Goal: Information Seeking & Learning: Check status

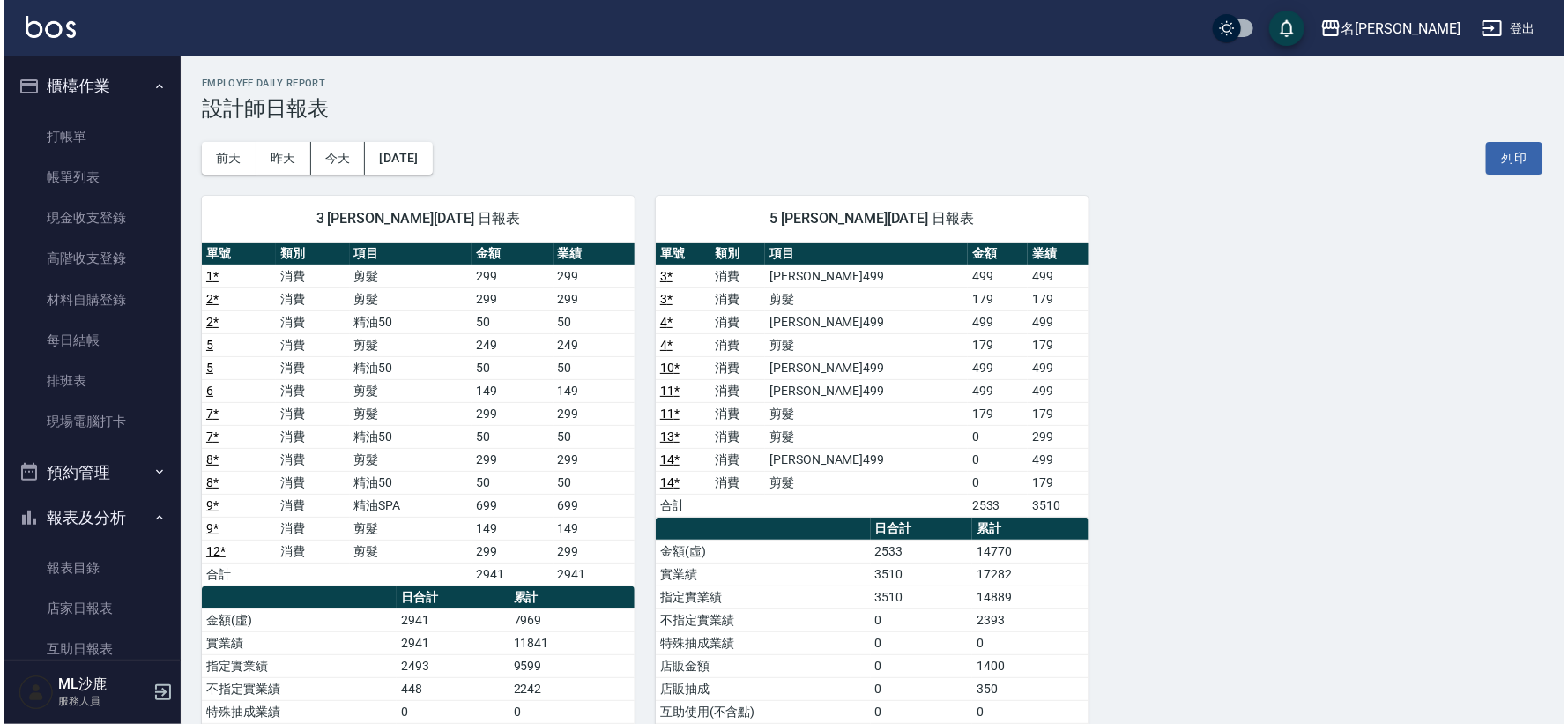
scroll to position [293, 0]
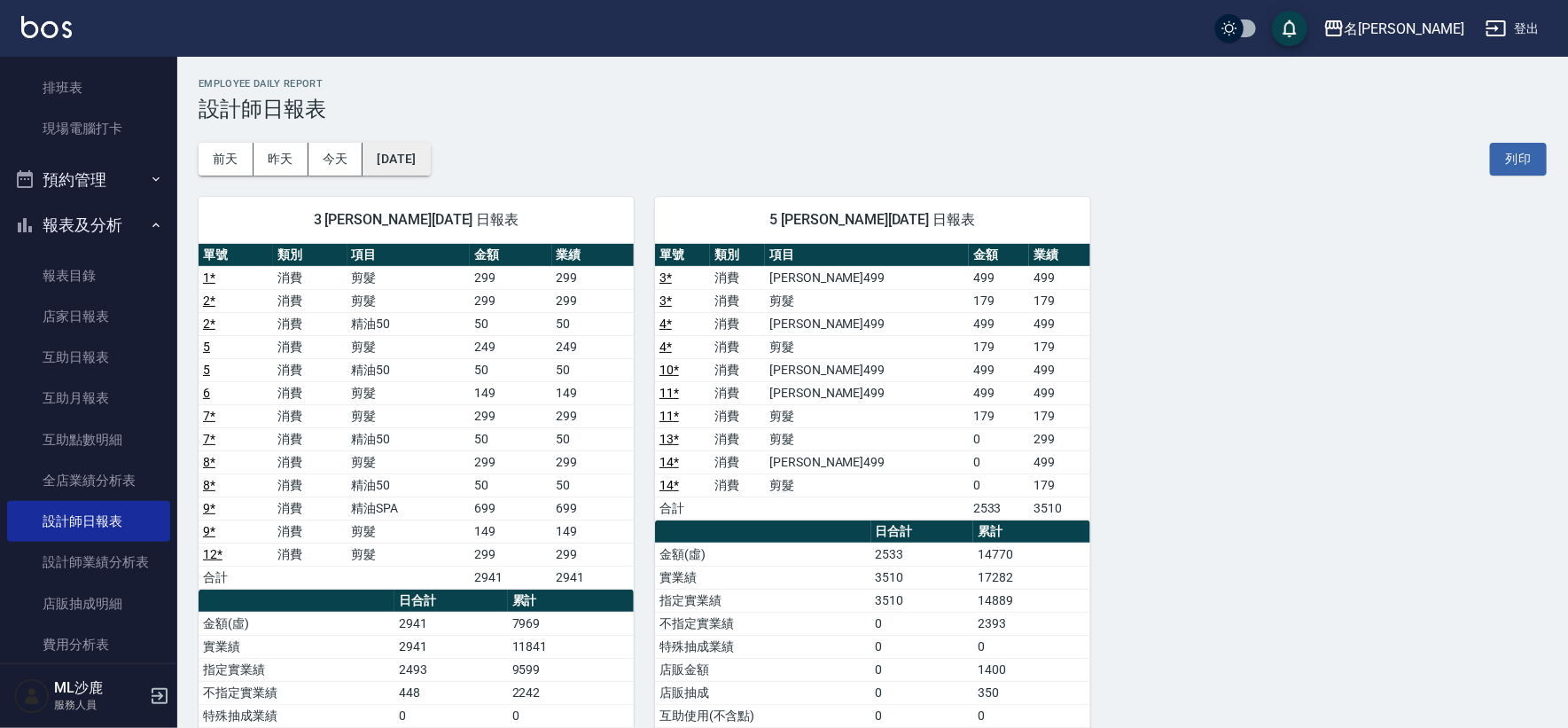
click at [408, 164] on button "[DATE]" at bounding box center [396, 160] width 67 height 33
click at [383, 164] on button "[DATE]" at bounding box center [396, 160] width 67 height 33
click at [430, 155] on button "[DATE]" at bounding box center [396, 160] width 67 height 33
click at [429, 155] on button "[DATE]" at bounding box center [396, 160] width 67 height 33
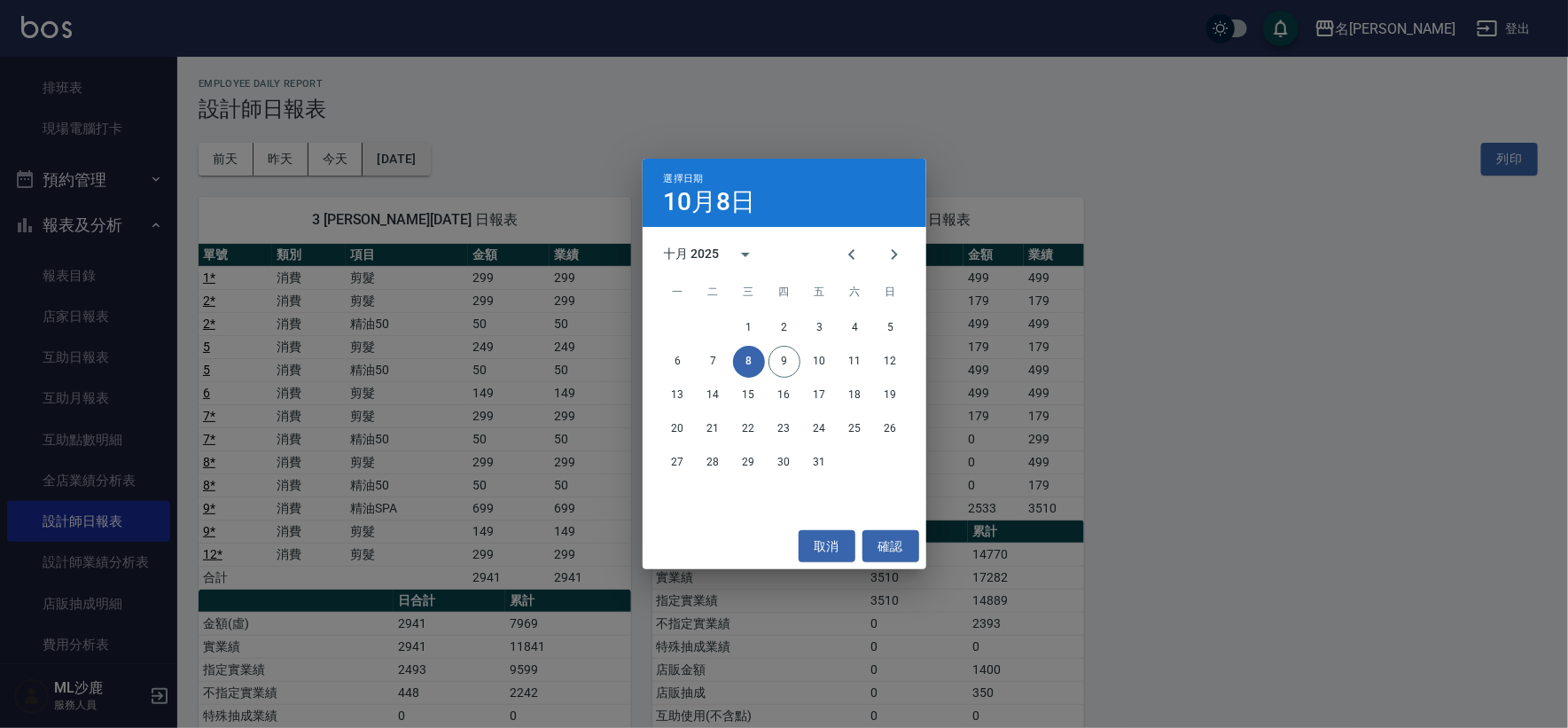
click at [429, 155] on div "選擇日期 10月8日 十月 2025 一 二 三 四 五 六 日 1 2 3 4 5 6 7 8 9 10 11 12 13 14 15 16 17 18 1…" at bounding box center [784, 364] width 1568 height 728
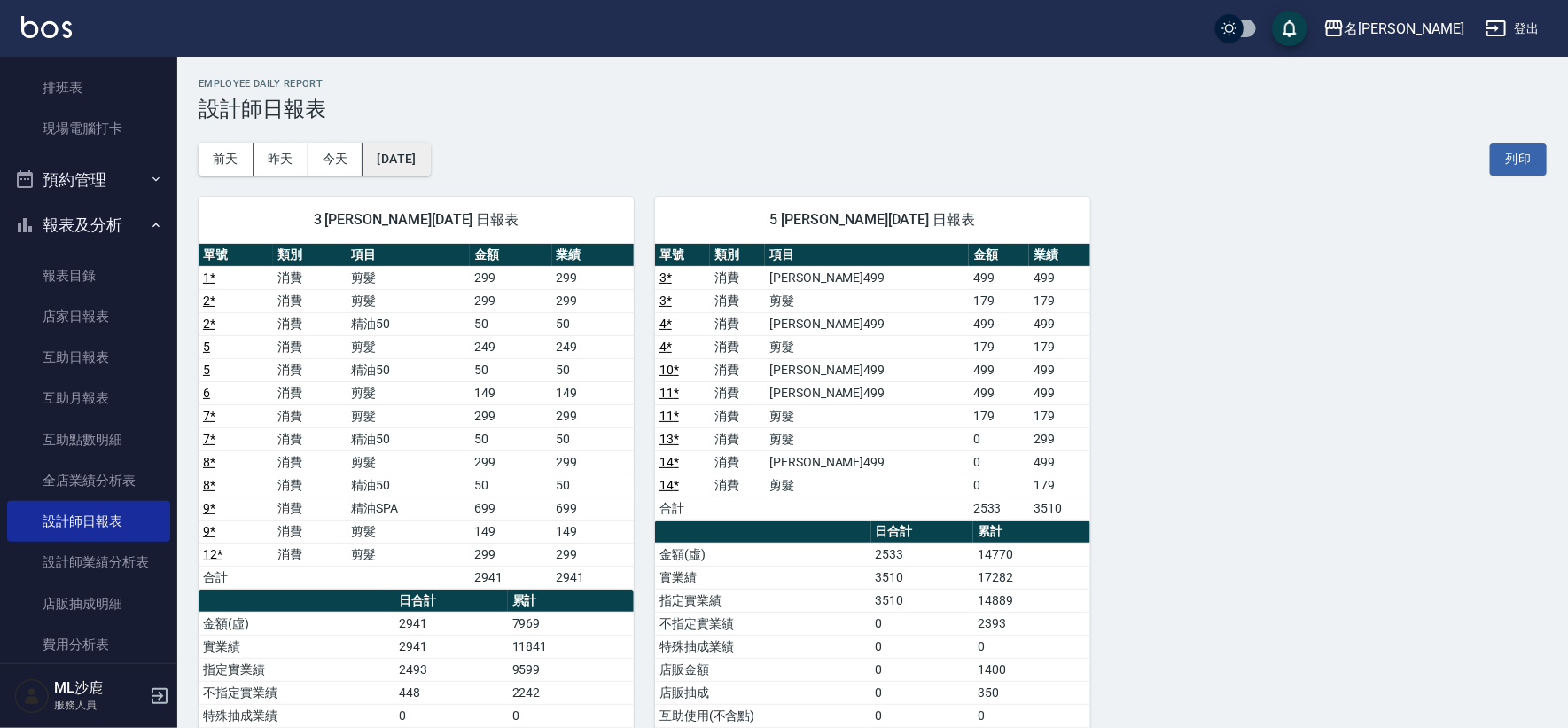
click at [399, 167] on button "[DATE]" at bounding box center [396, 160] width 67 height 33
click at [303, 174] on button "昨天" at bounding box center [281, 160] width 54 height 33
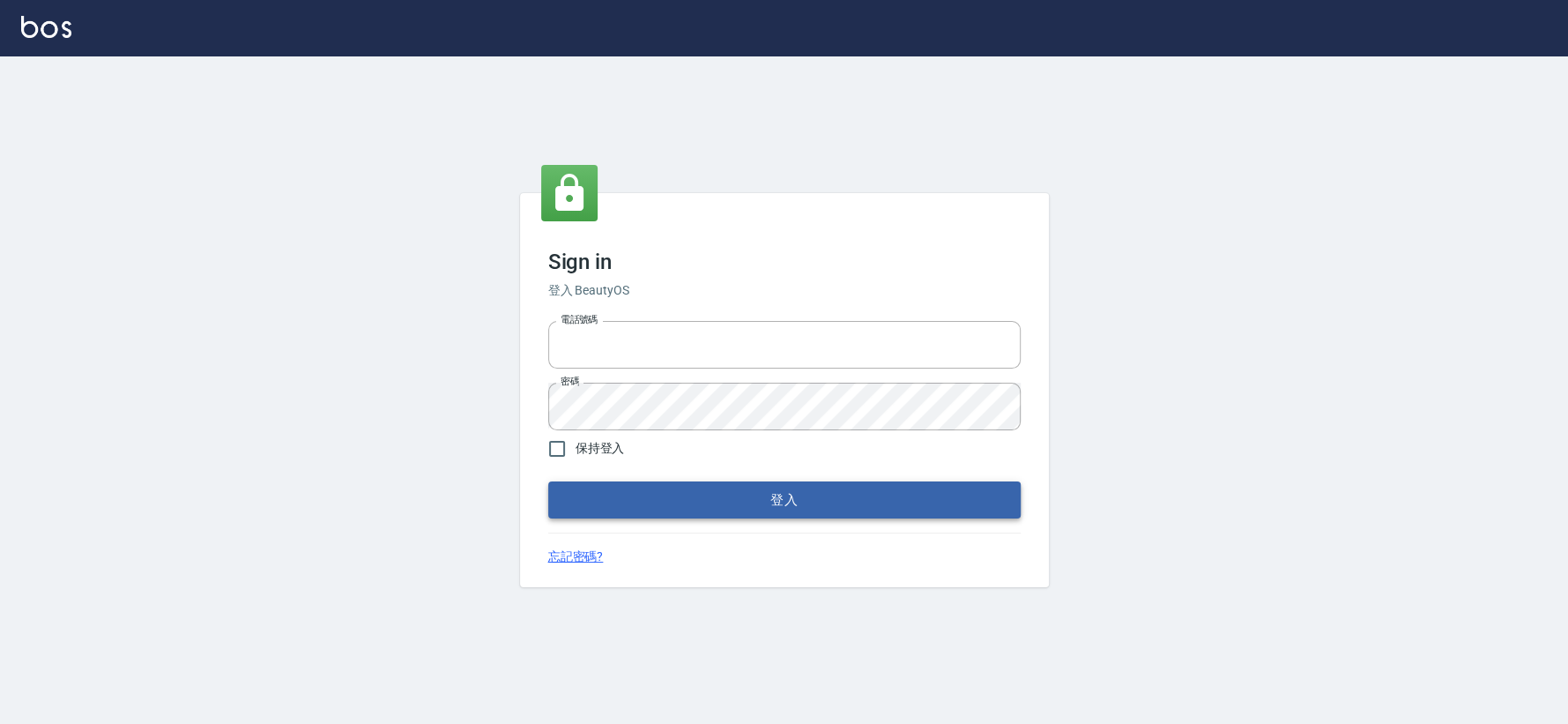
type input "0426653545"
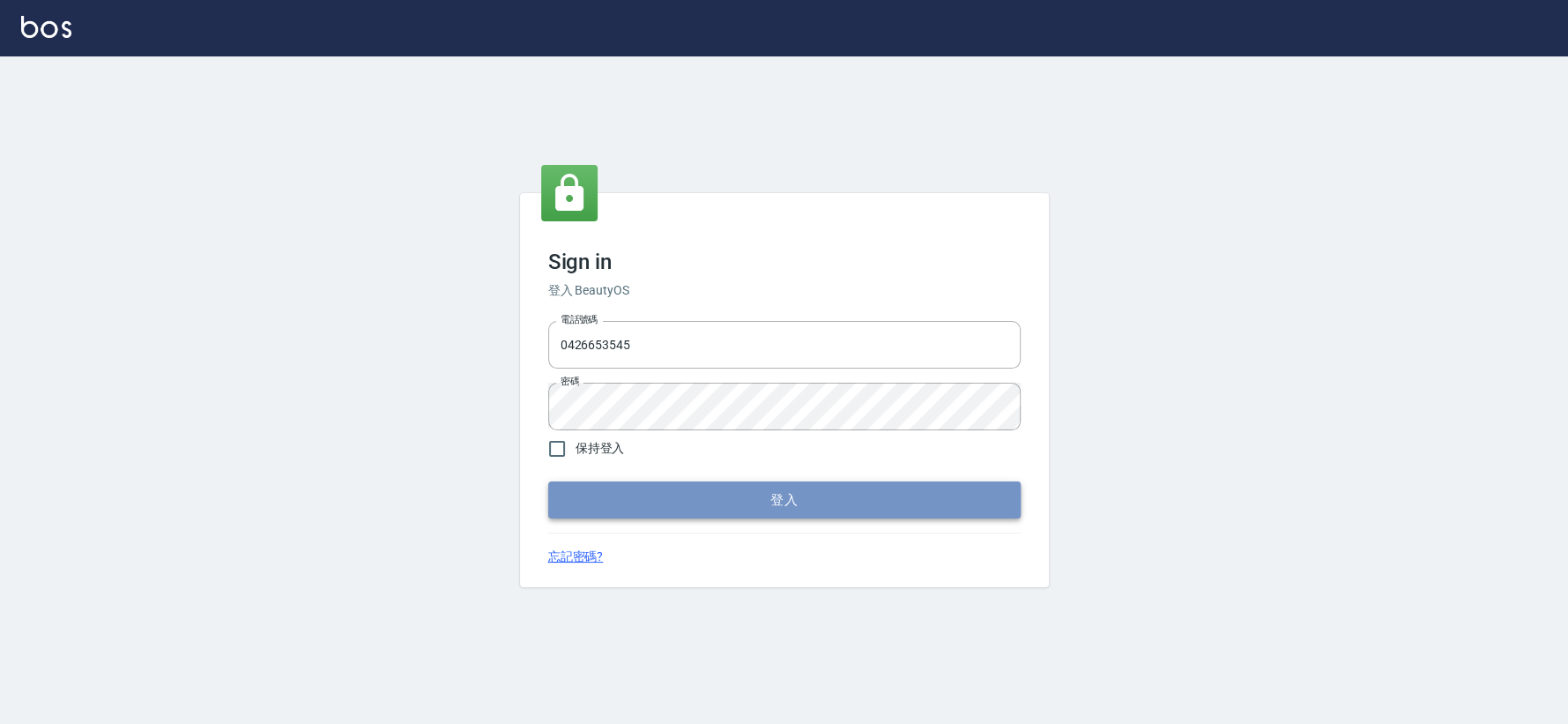
click at [710, 507] on button "登入" at bounding box center [784, 499] width 472 height 37
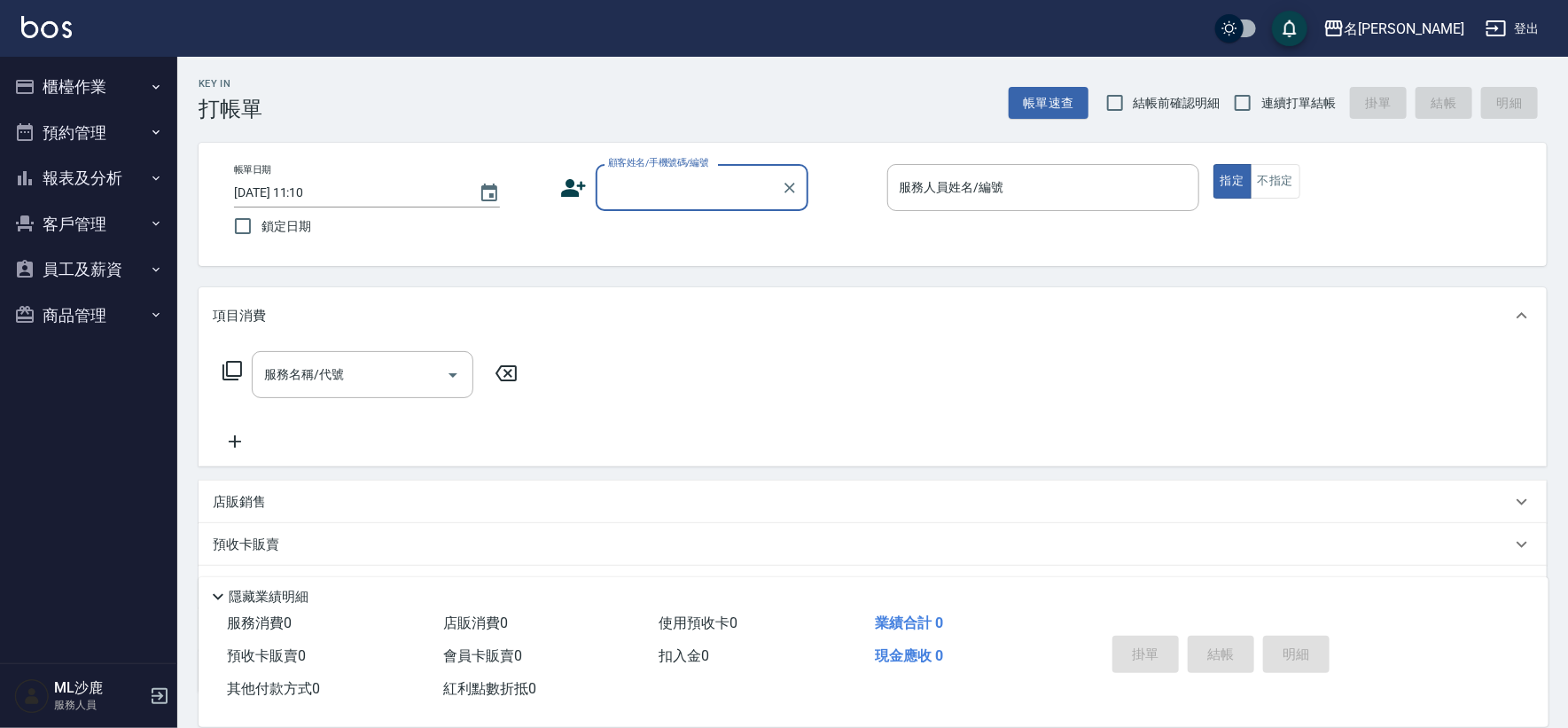
click at [144, 182] on button "報表及分析" at bounding box center [89, 177] width 163 height 46
click at [155, 171] on icon "button" at bounding box center [156, 178] width 15 height 15
click at [149, 182] on icon "button" at bounding box center [156, 178] width 15 height 15
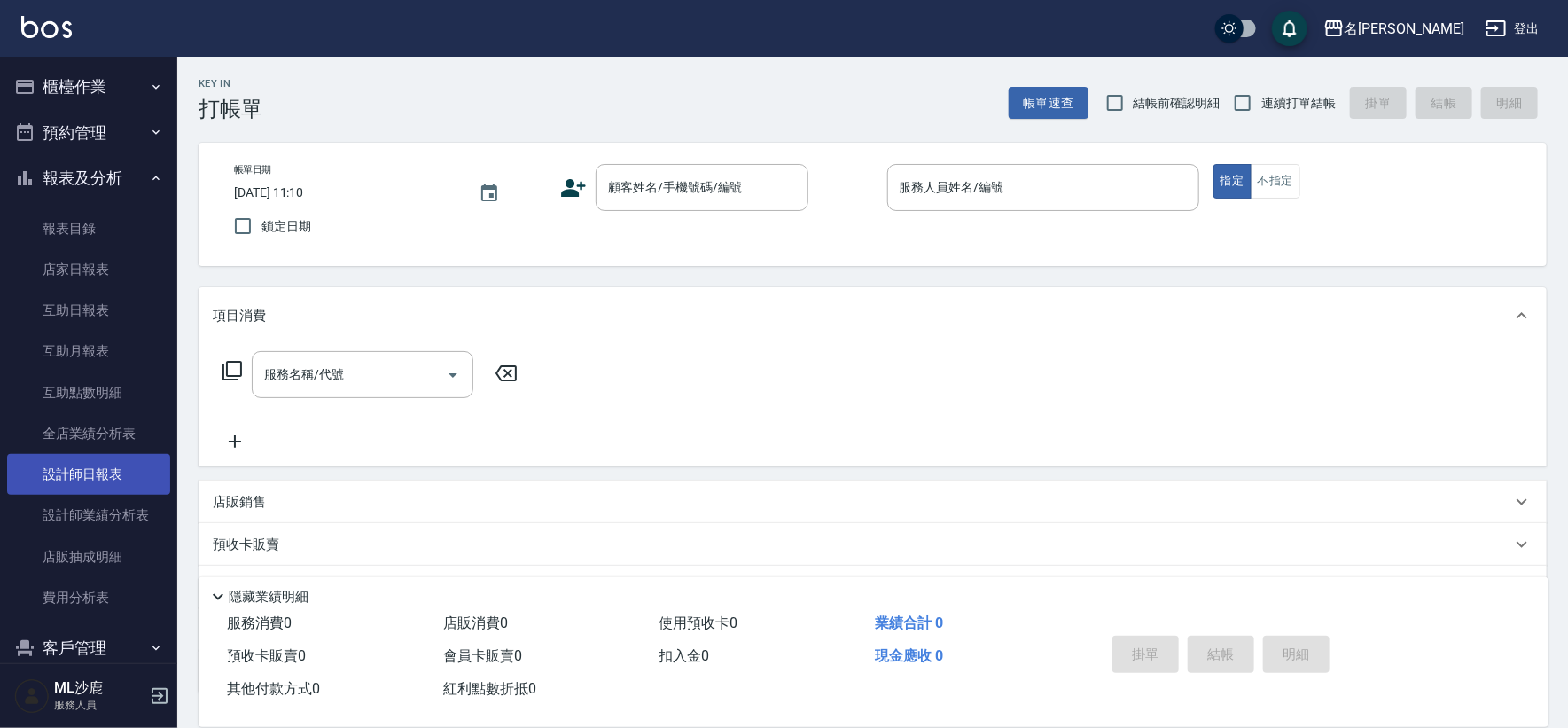
click at [66, 486] on link "設計師日報表" at bounding box center [89, 474] width 163 height 41
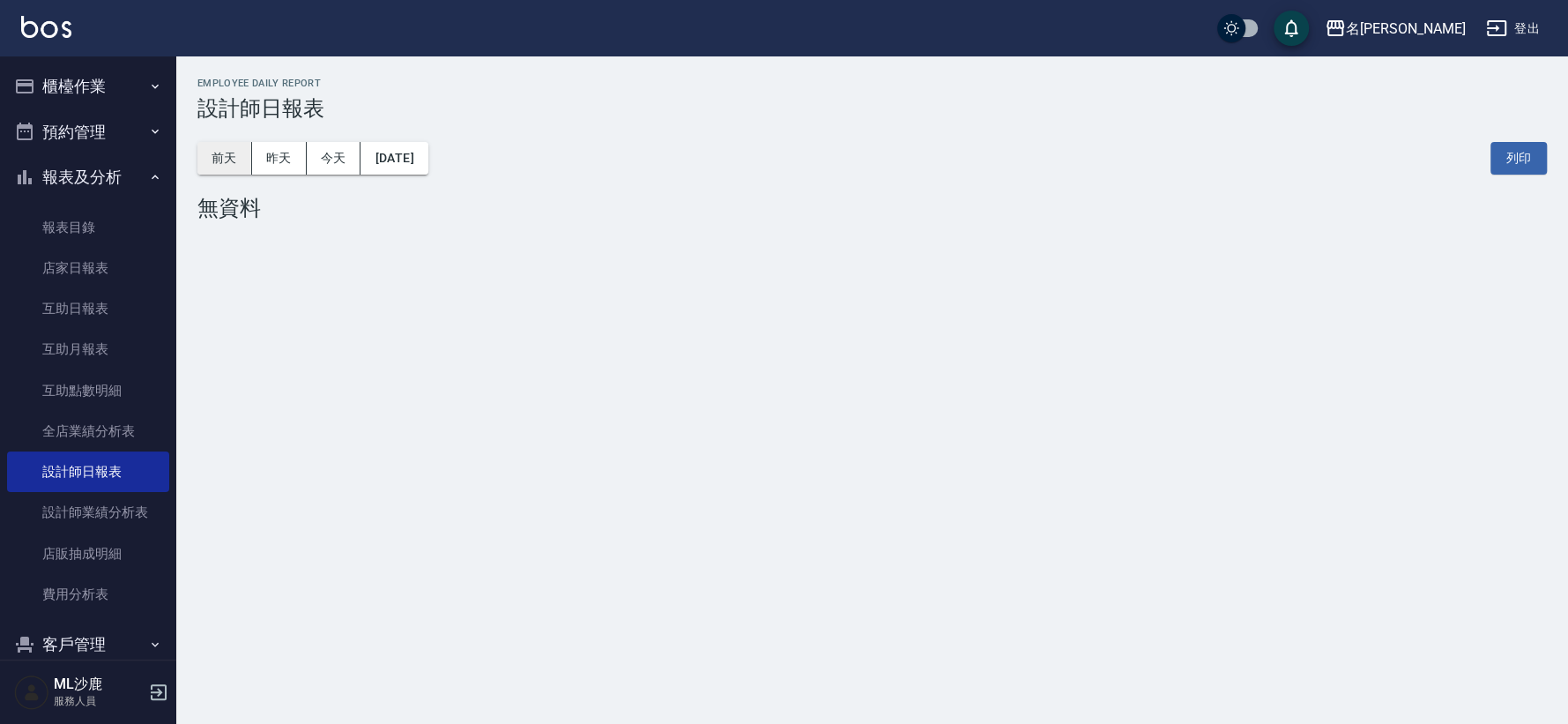
click at [220, 154] on button "前天" at bounding box center [224, 159] width 54 height 33
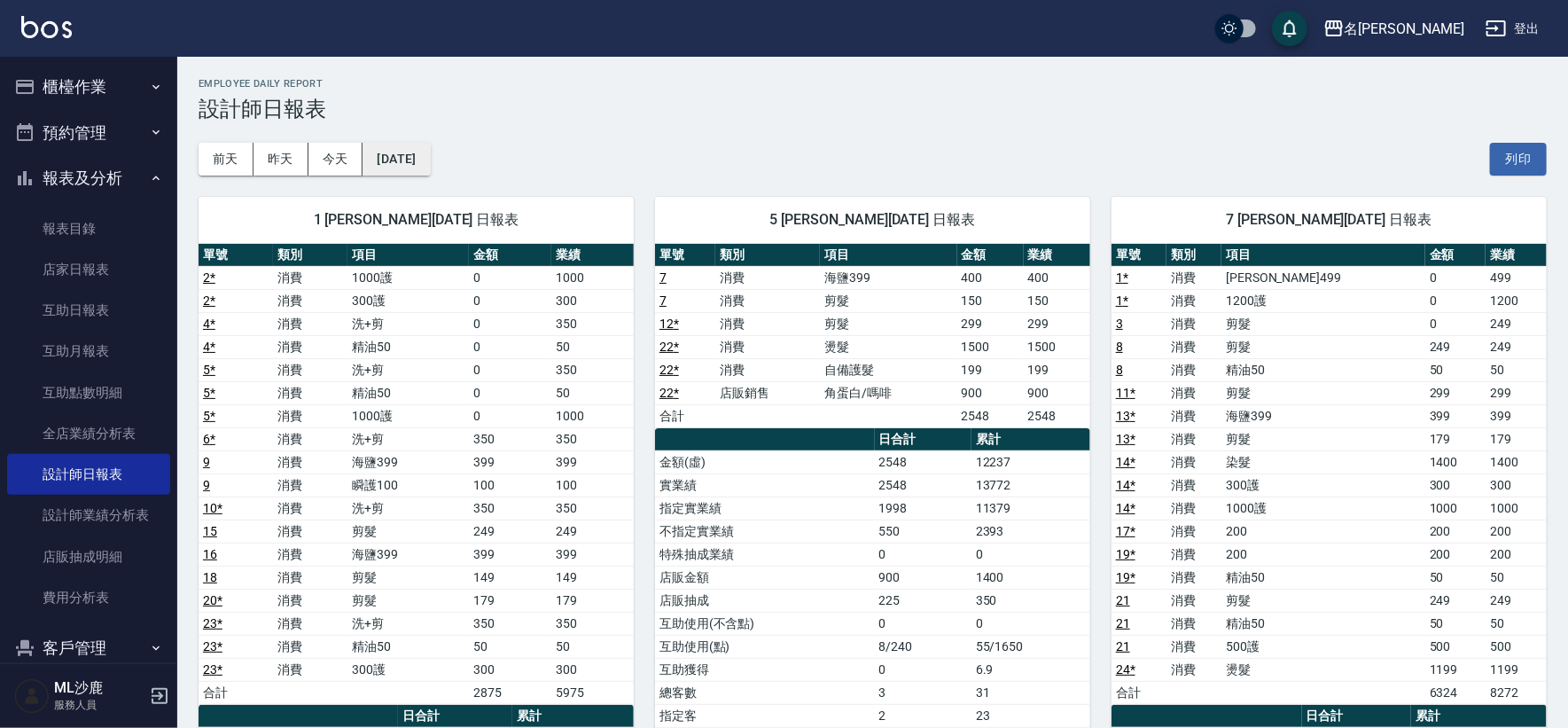
click at [408, 163] on button "[DATE]" at bounding box center [396, 160] width 67 height 33
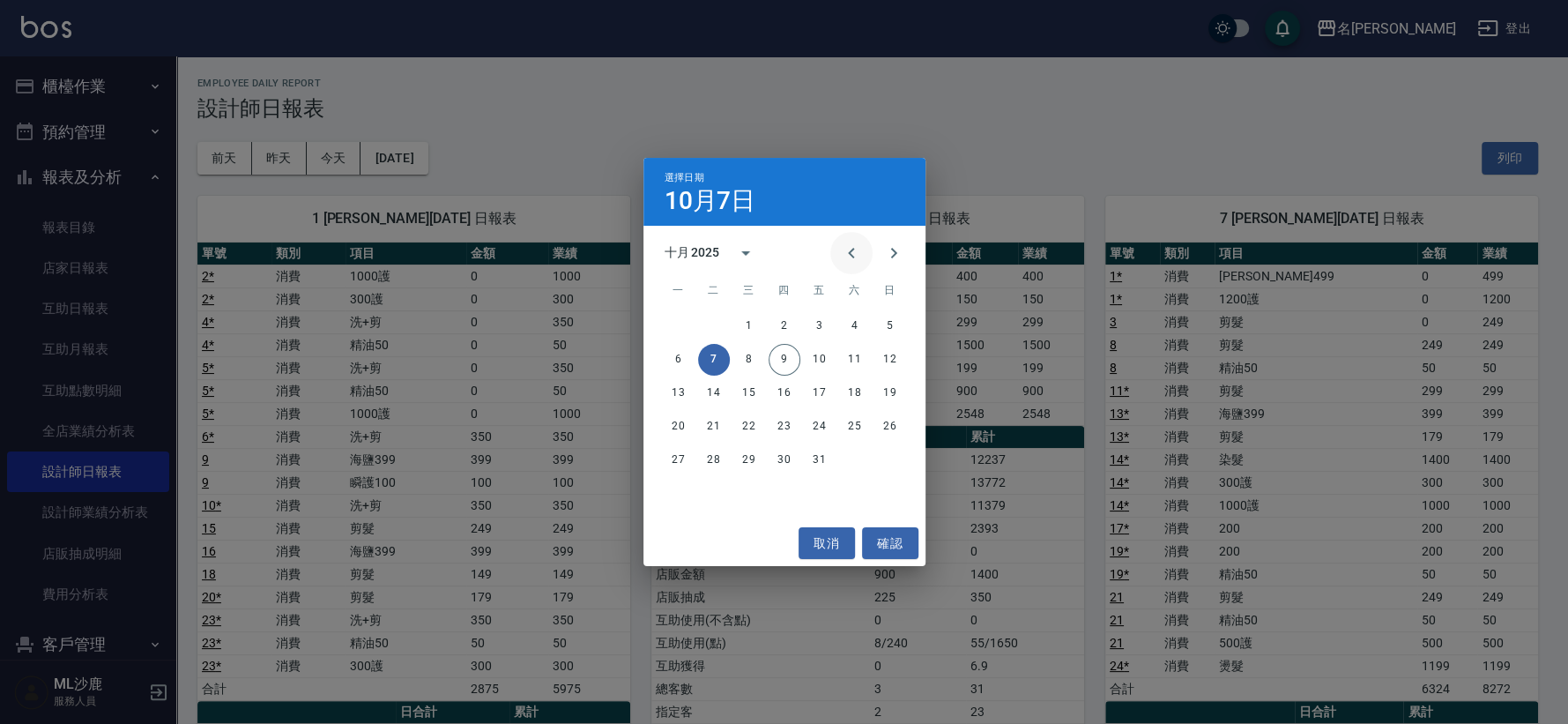
click at [843, 258] on icon "Previous month" at bounding box center [851, 254] width 21 height 21
click at [837, 256] on button "Previous month" at bounding box center [851, 254] width 43 height 43
click at [790, 361] on button "7" at bounding box center [784, 359] width 32 height 32
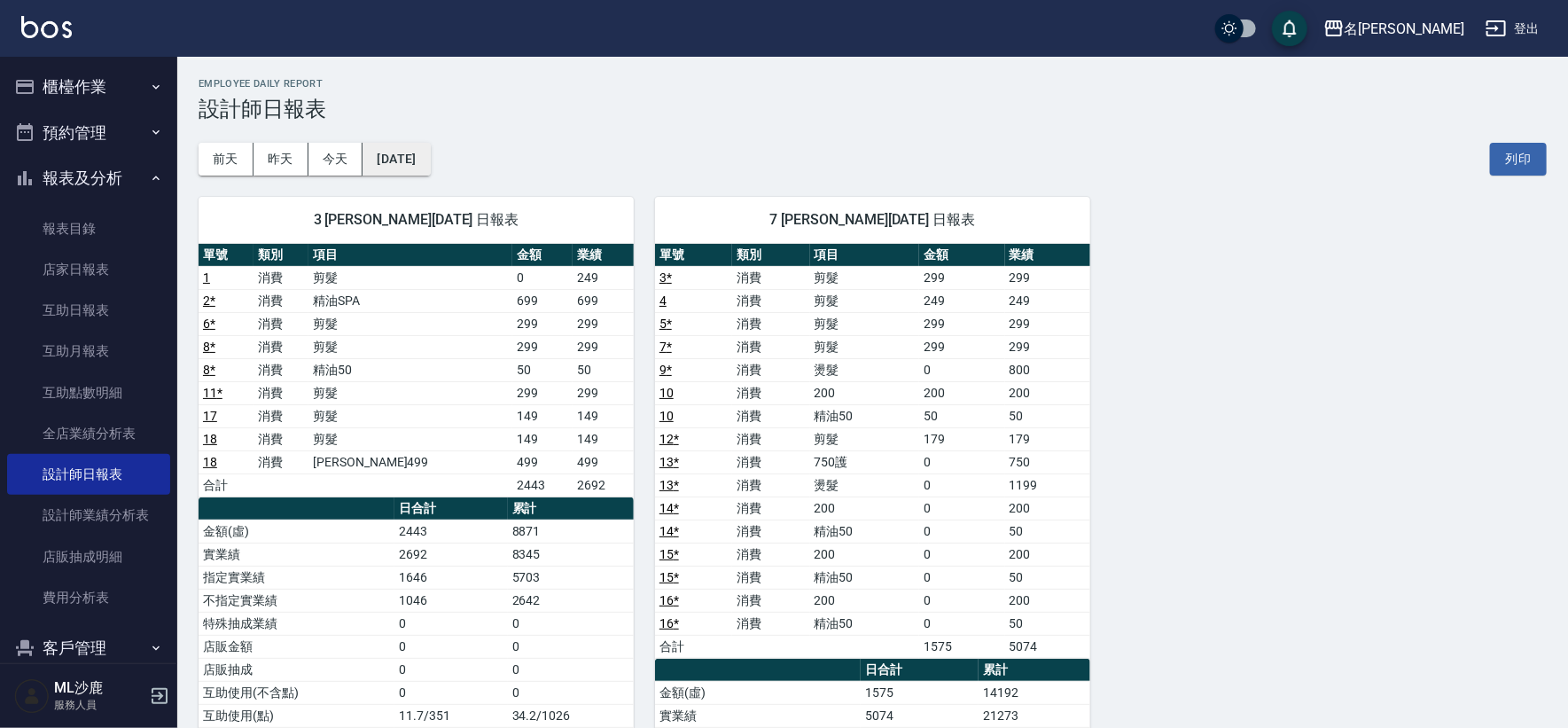
click at [427, 155] on button "[DATE]" at bounding box center [396, 160] width 67 height 33
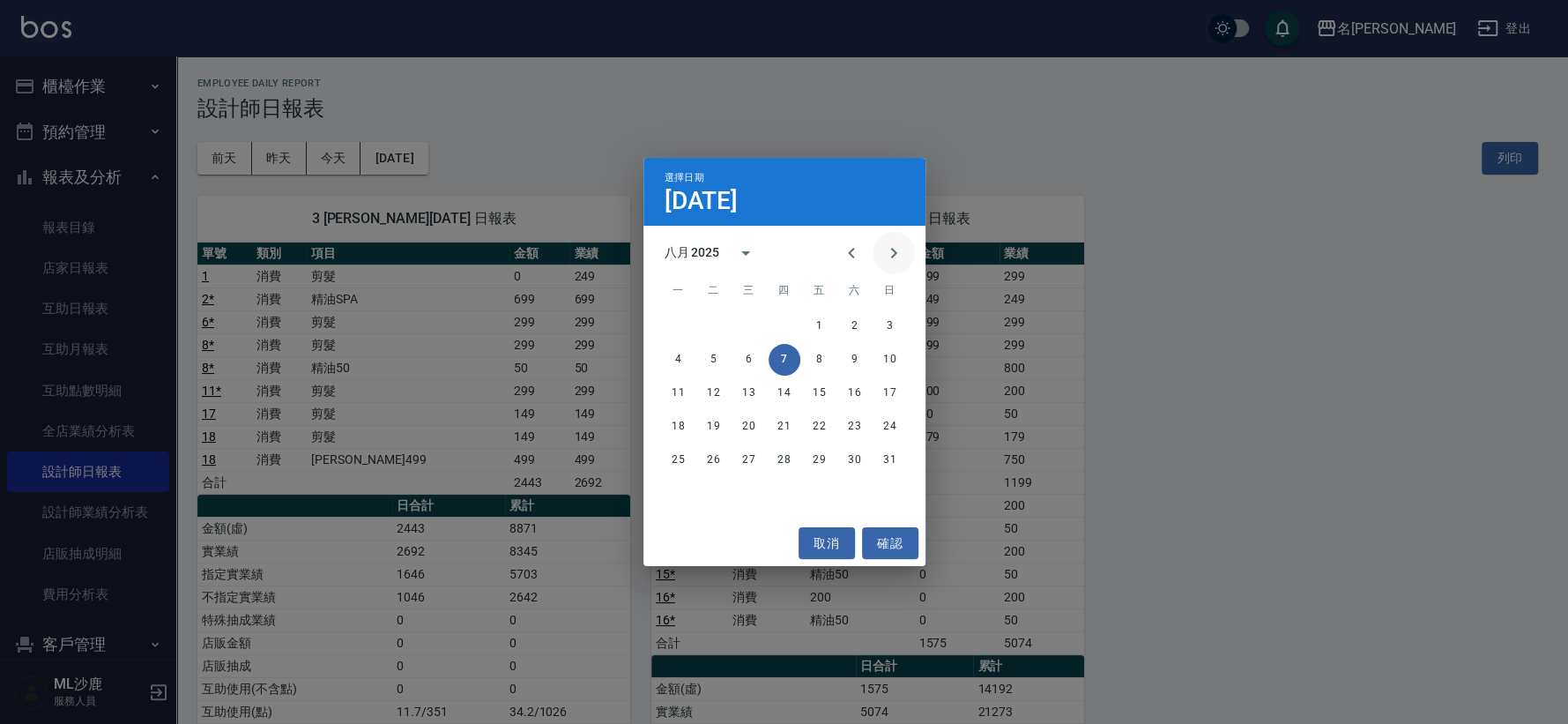
click at [886, 264] on button "Next month" at bounding box center [894, 254] width 43 height 43
click at [893, 334] on button "7" at bounding box center [890, 326] width 32 height 32
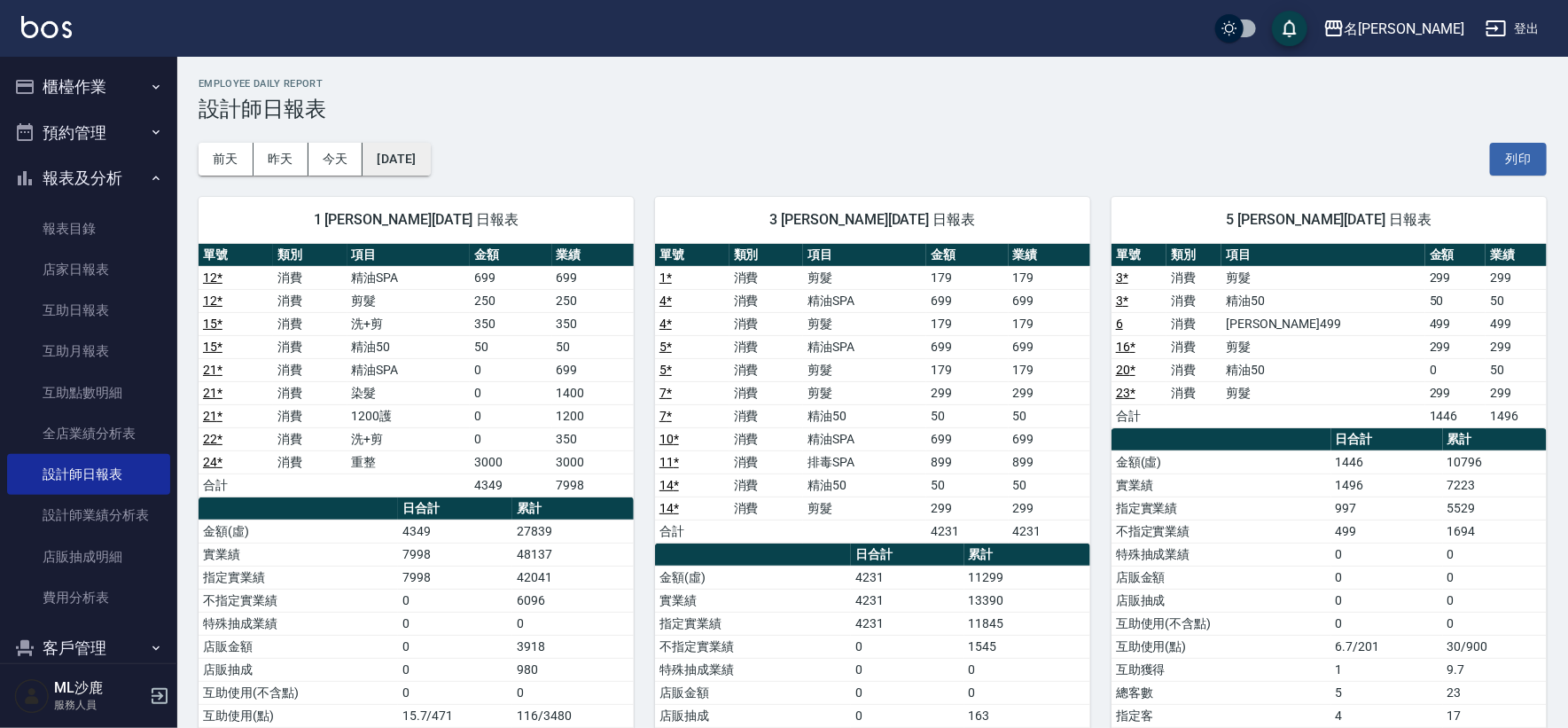
click at [418, 153] on button "[DATE]" at bounding box center [396, 160] width 67 height 33
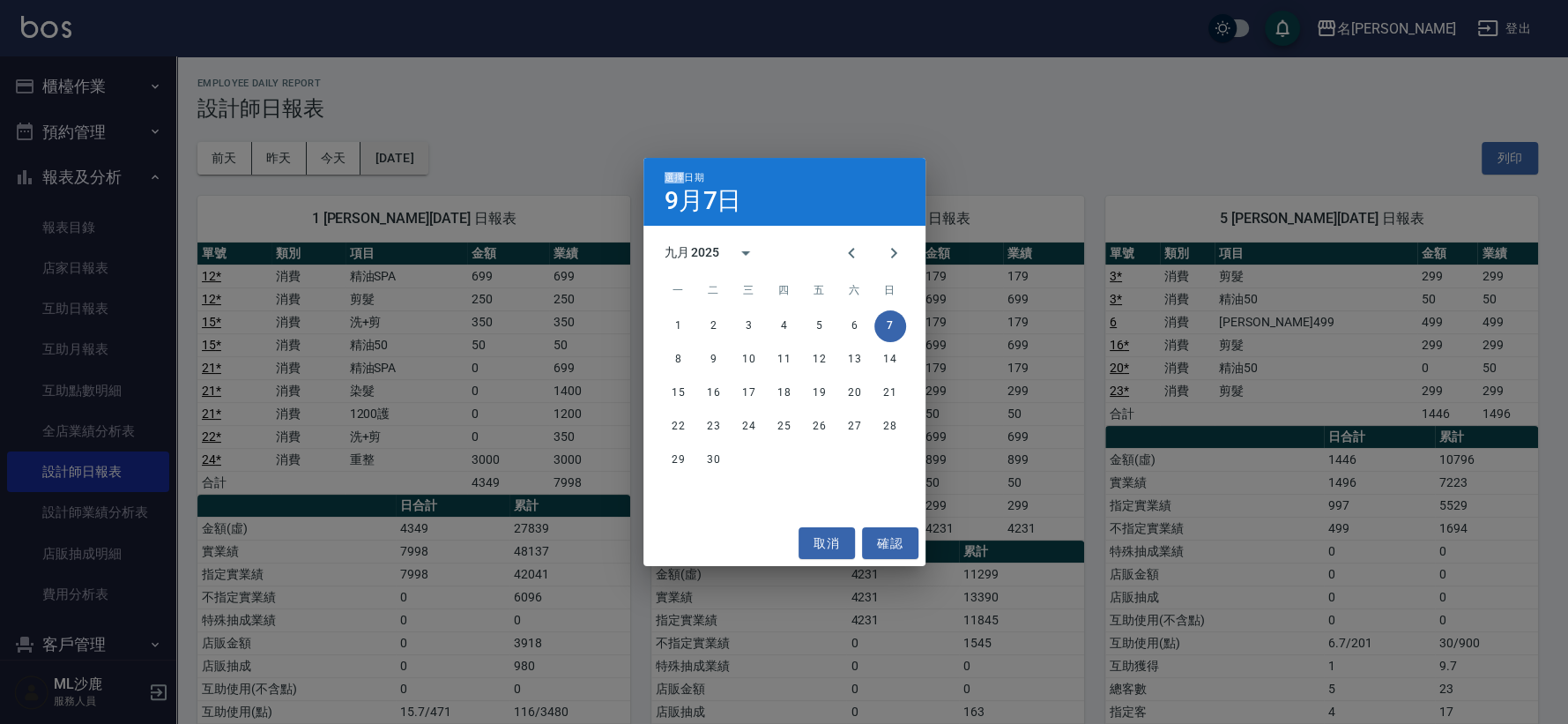
click at [416, 152] on div "選擇日期 [DATE] 九月 2025 一 二 三 四 五 六 日 1 2 3 4 5 6 7 8 9 10 11 12 13 14 15 16 17 18 …" at bounding box center [784, 362] width 1568 height 724
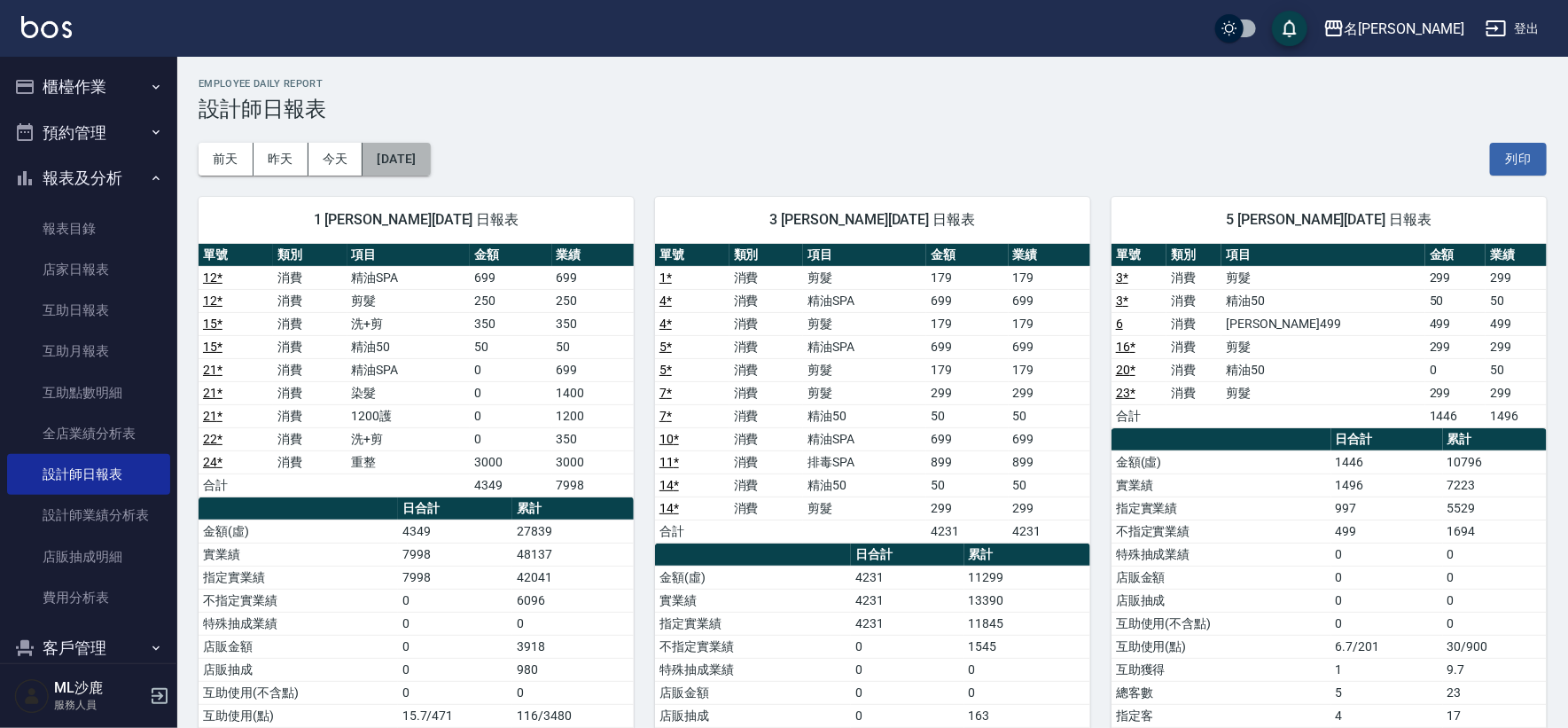
click at [427, 153] on button "[DATE]" at bounding box center [396, 160] width 67 height 33
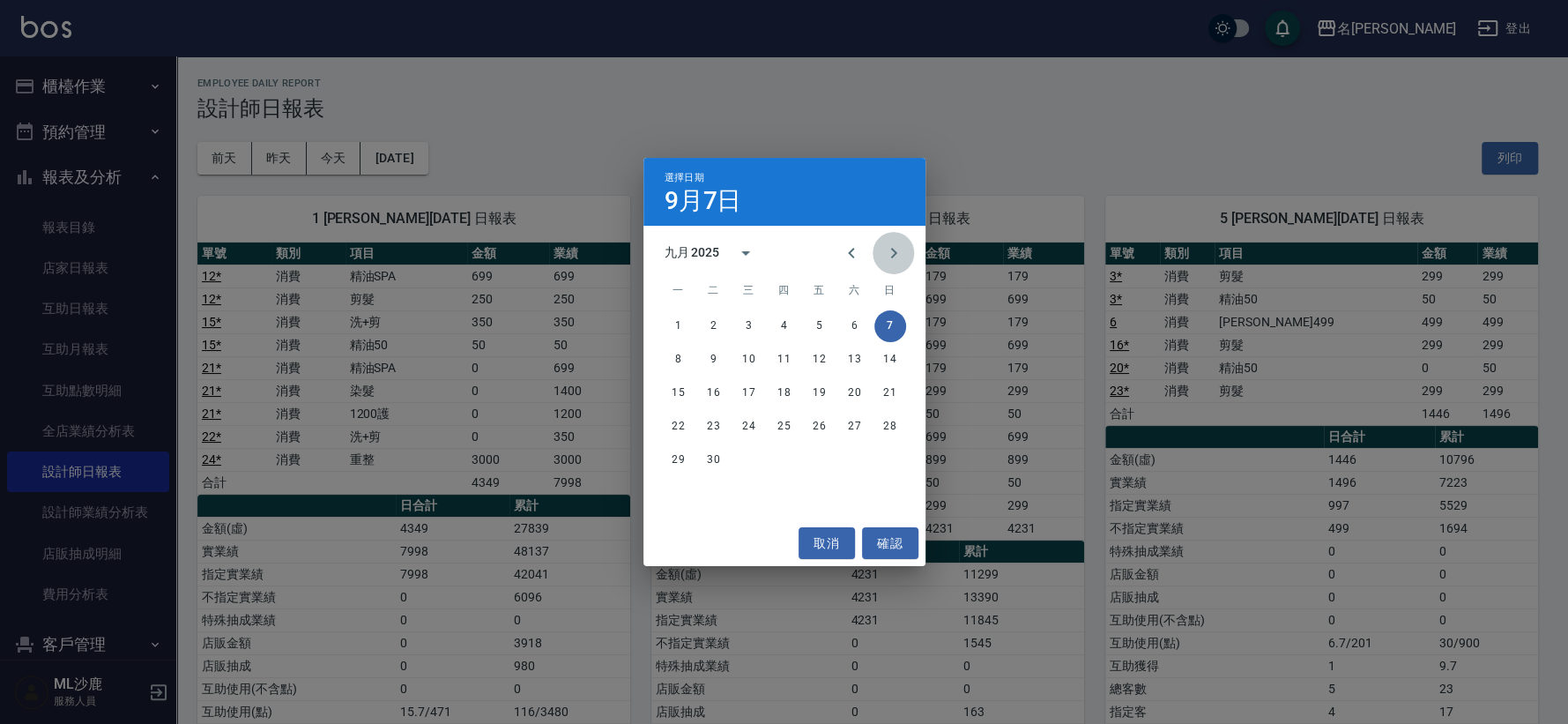
click at [888, 251] on icon "Next month" at bounding box center [894, 254] width 21 height 21
click at [751, 351] on button "8" at bounding box center [749, 359] width 32 height 32
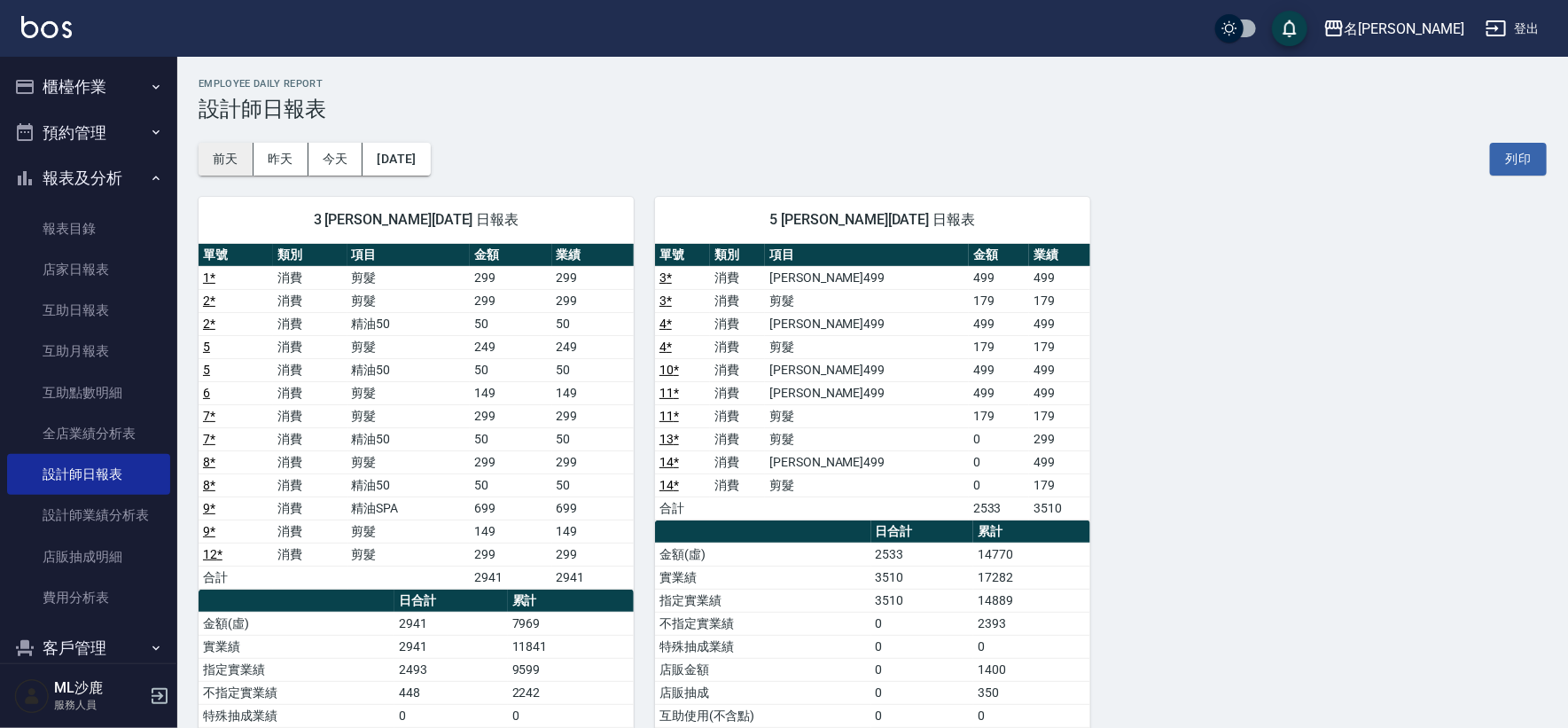
click at [234, 164] on button "前天" at bounding box center [226, 160] width 54 height 33
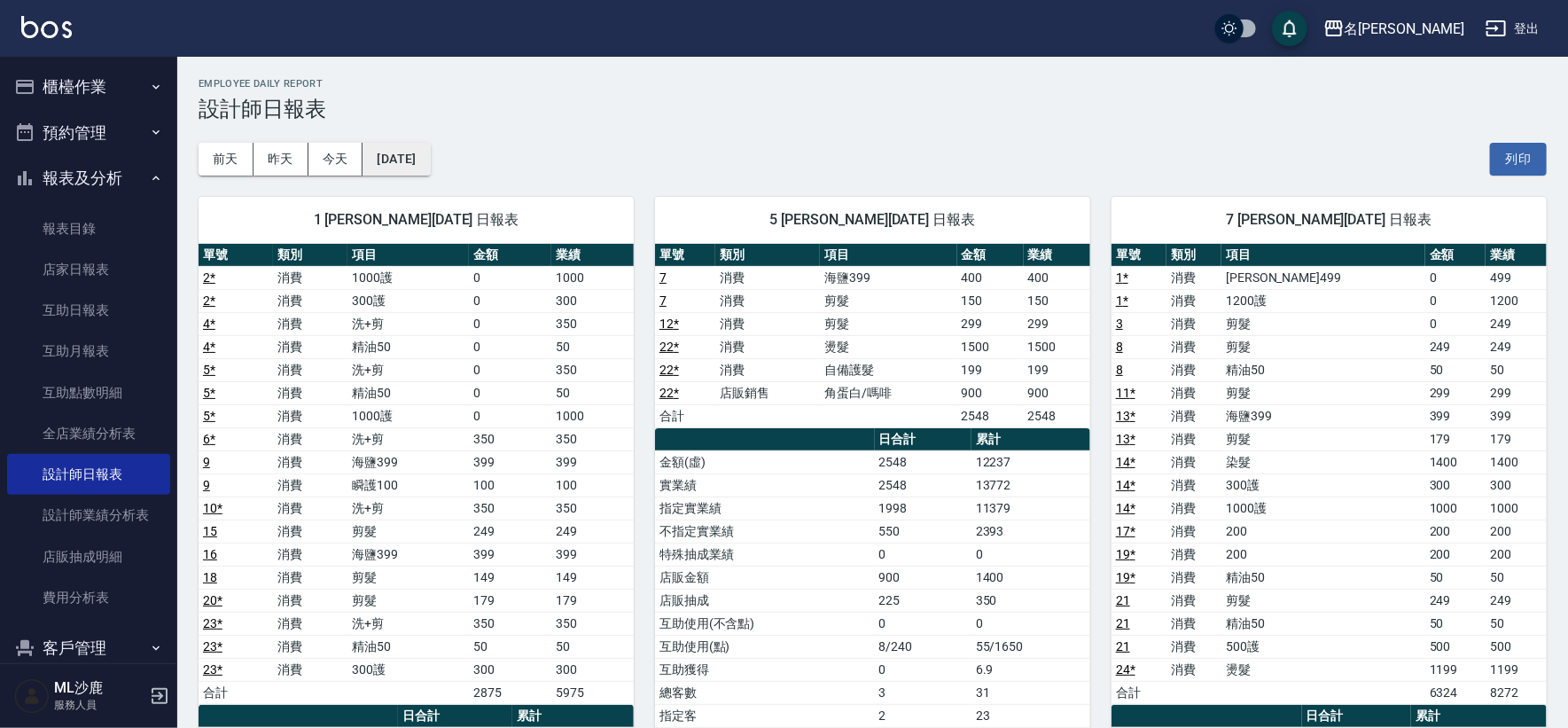
click at [417, 171] on button "[DATE]" at bounding box center [396, 160] width 67 height 33
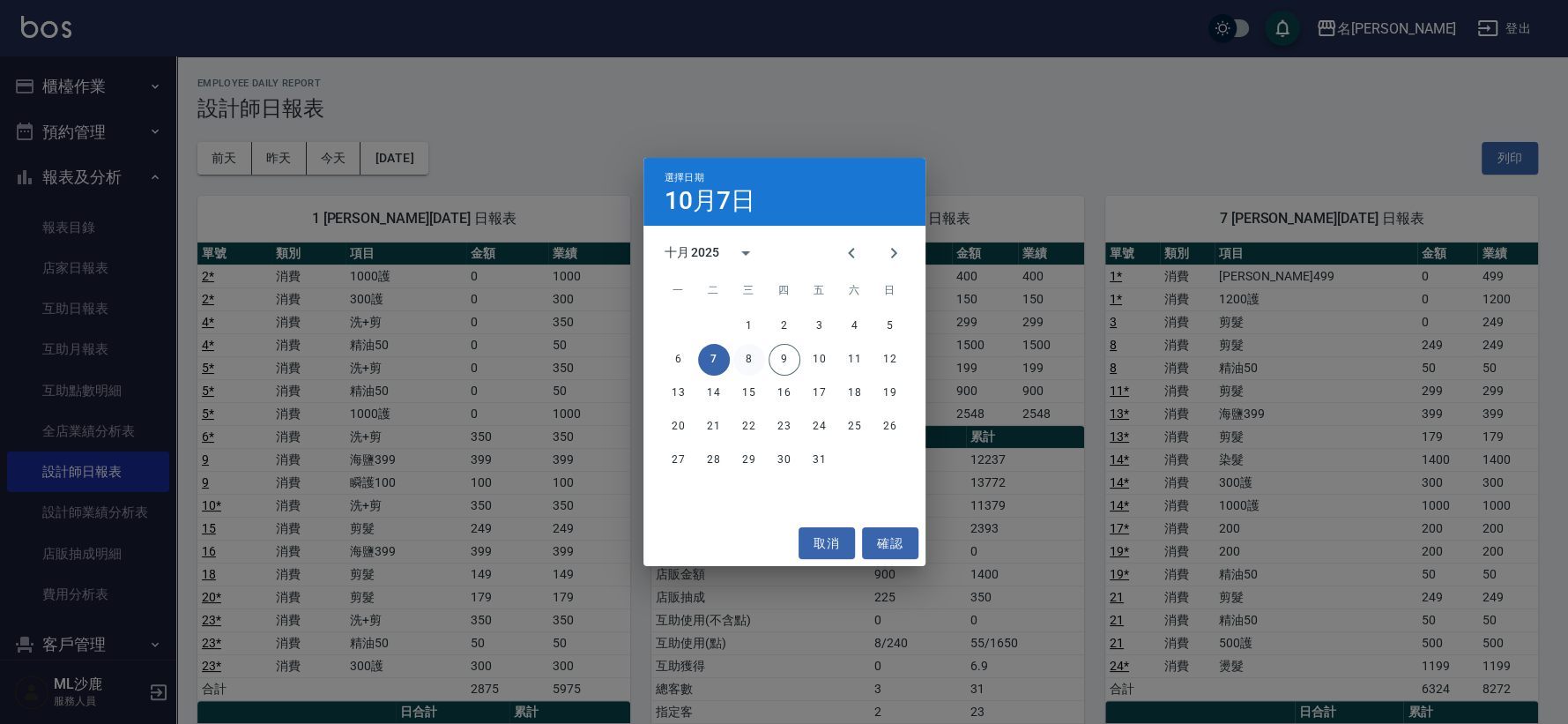
click at [749, 349] on button "8" at bounding box center [749, 359] width 32 height 32
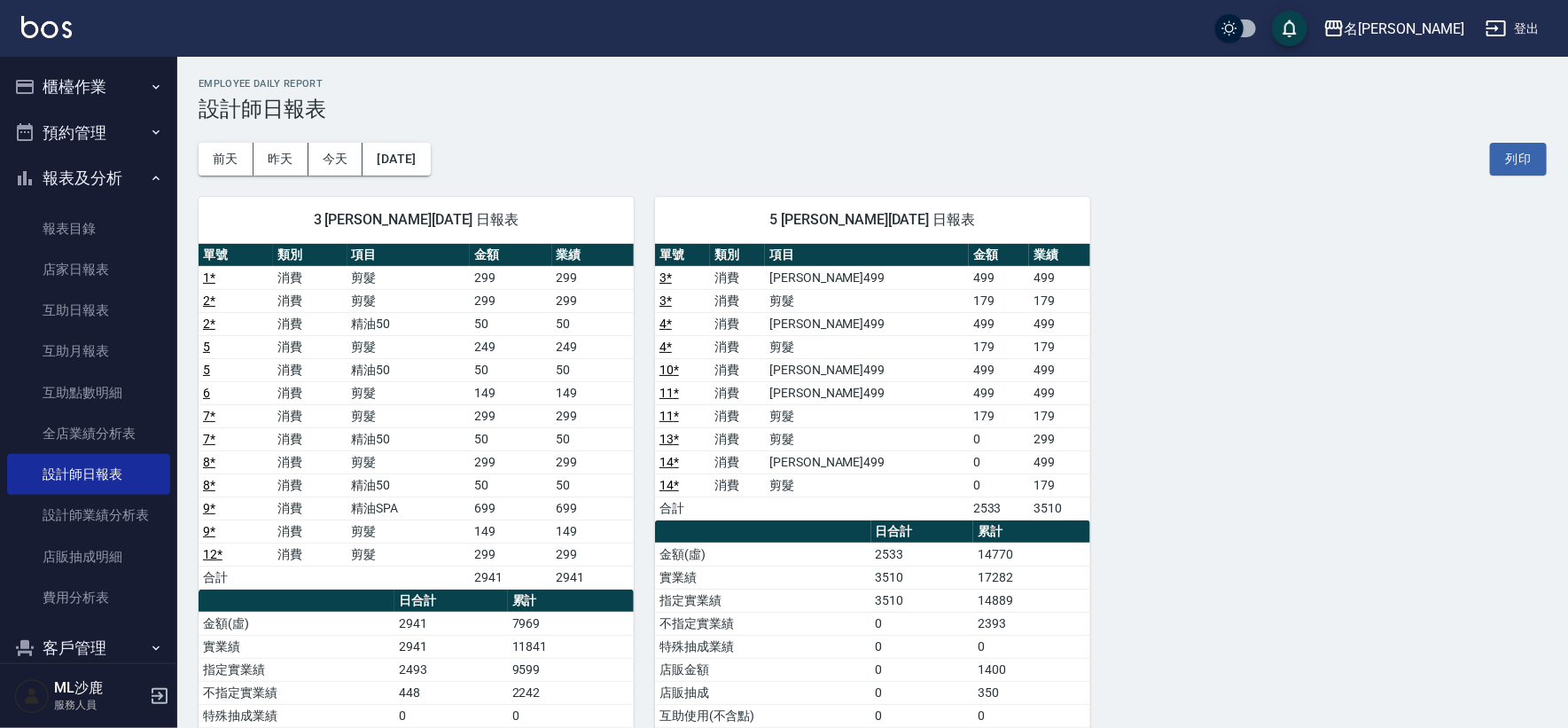
drag, startPoint x: 99, startPoint y: 68, endPoint x: 98, endPoint y: 83, distance: 15.0
click at [99, 67] on button "櫃檯作業" at bounding box center [89, 87] width 163 height 46
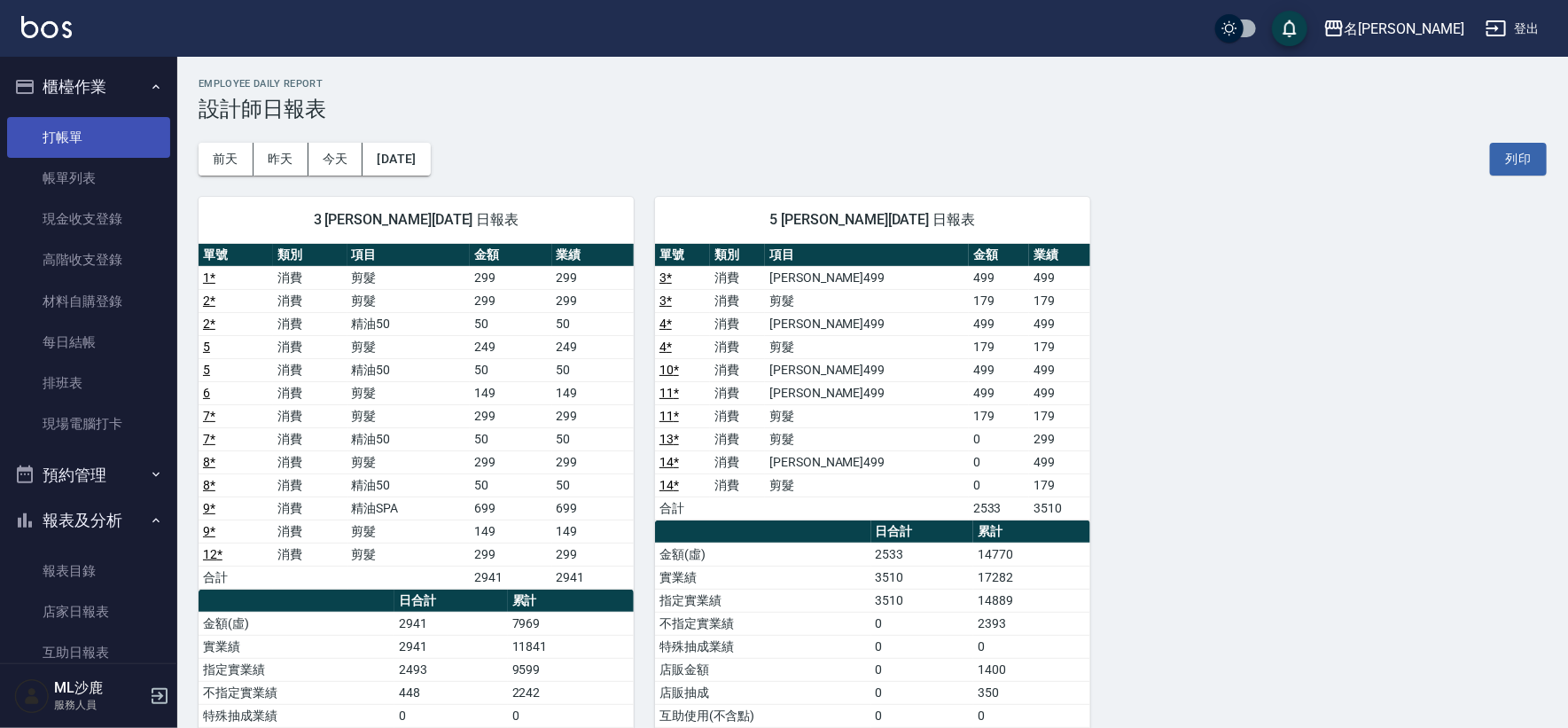
click at [99, 143] on link "打帳單" at bounding box center [89, 137] width 163 height 41
